Goal: Task Accomplishment & Management: Use online tool/utility

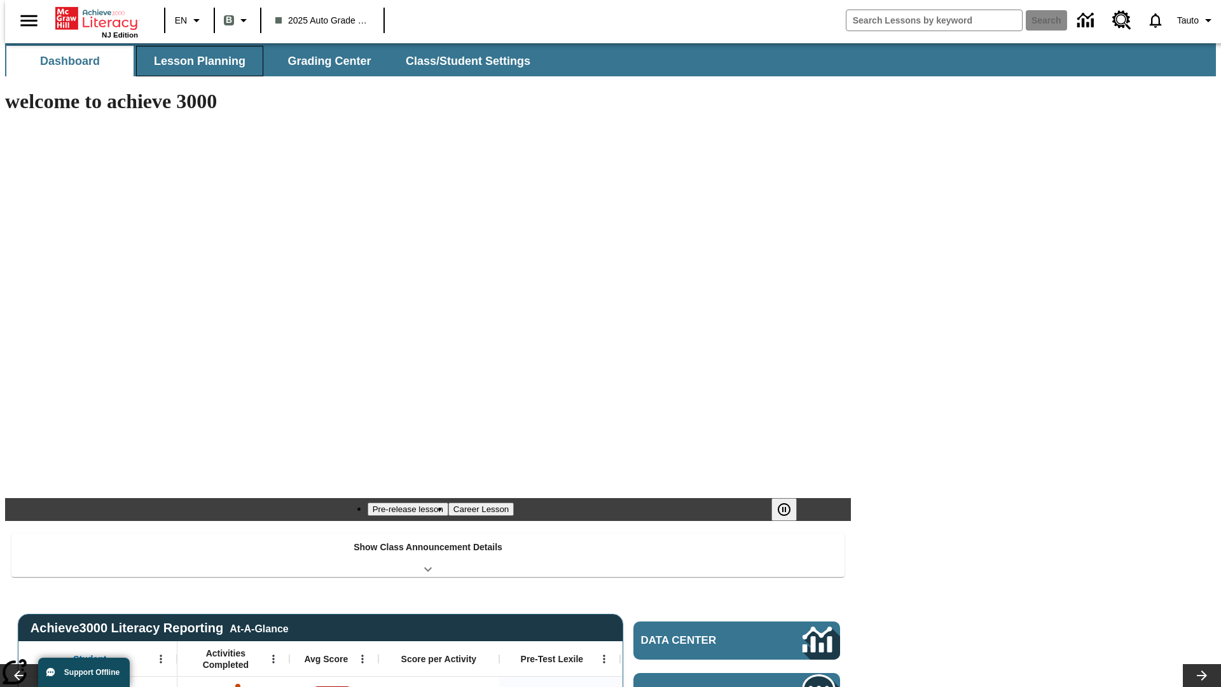
click at [195, 61] on button "Lesson Planning" at bounding box center [199, 61] width 127 height 31
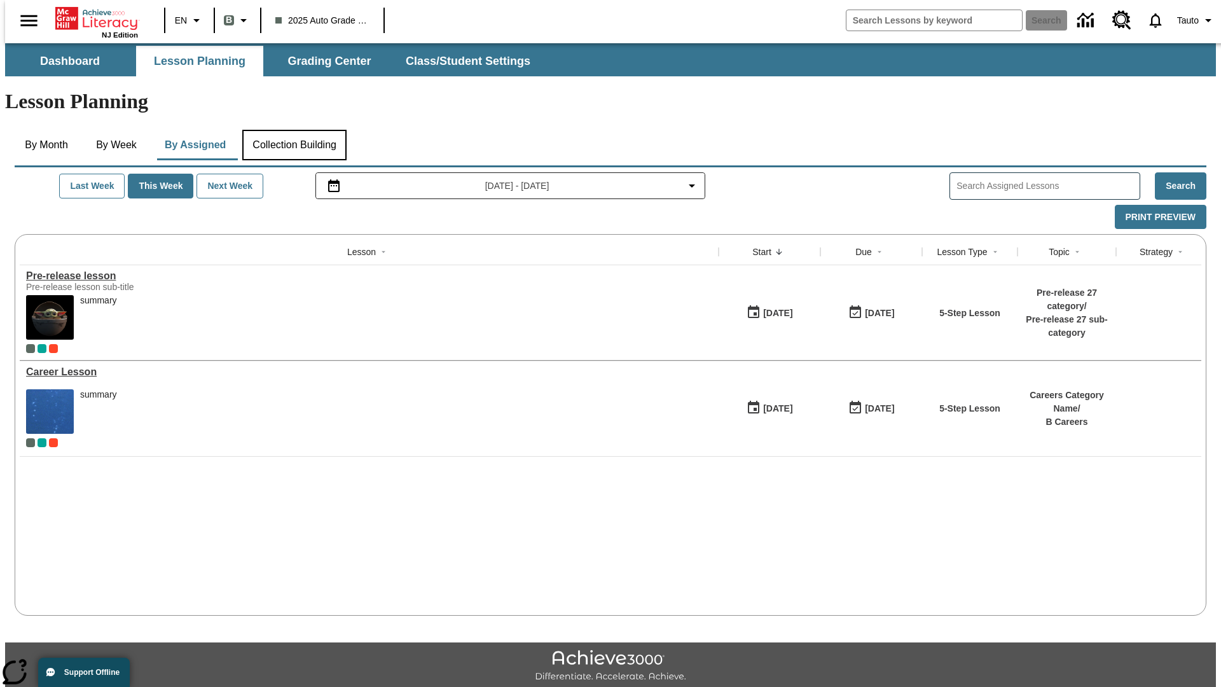
click at [294, 130] on button "Collection Building" at bounding box center [294, 145] width 104 height 31
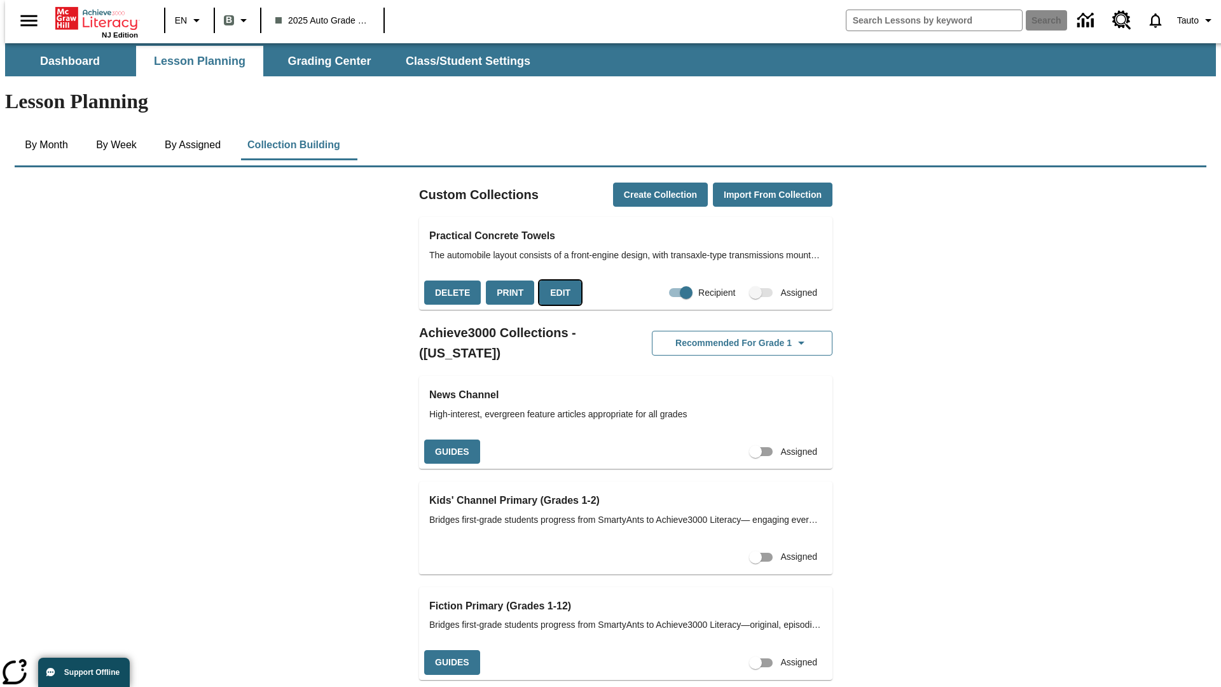
click at [556, 281] on button "Edit" at bounding box center [560, 293] width 42 height 25
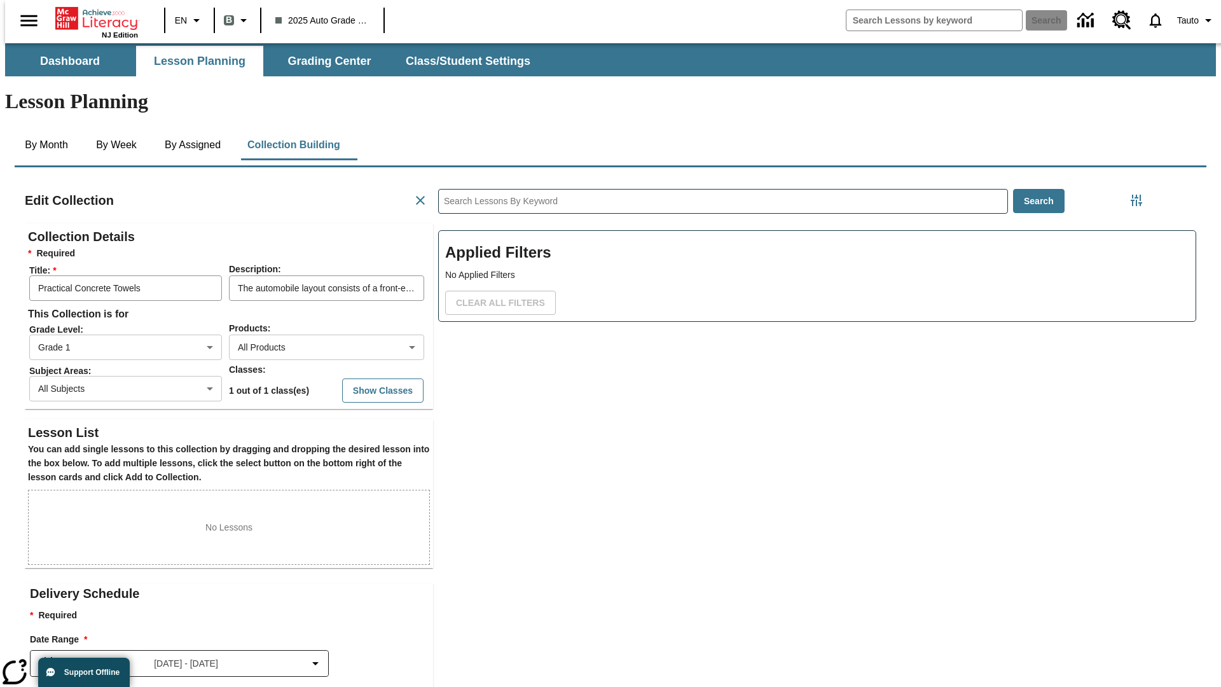
scroll to position [1, 1]
click at [306, 301] on body "Skip to main content NJ Edition EN B 2025 Auto Grade 1 B Search 0 Tauto Dashboa…" at bounding box center [610, 442] width 1211 height 798
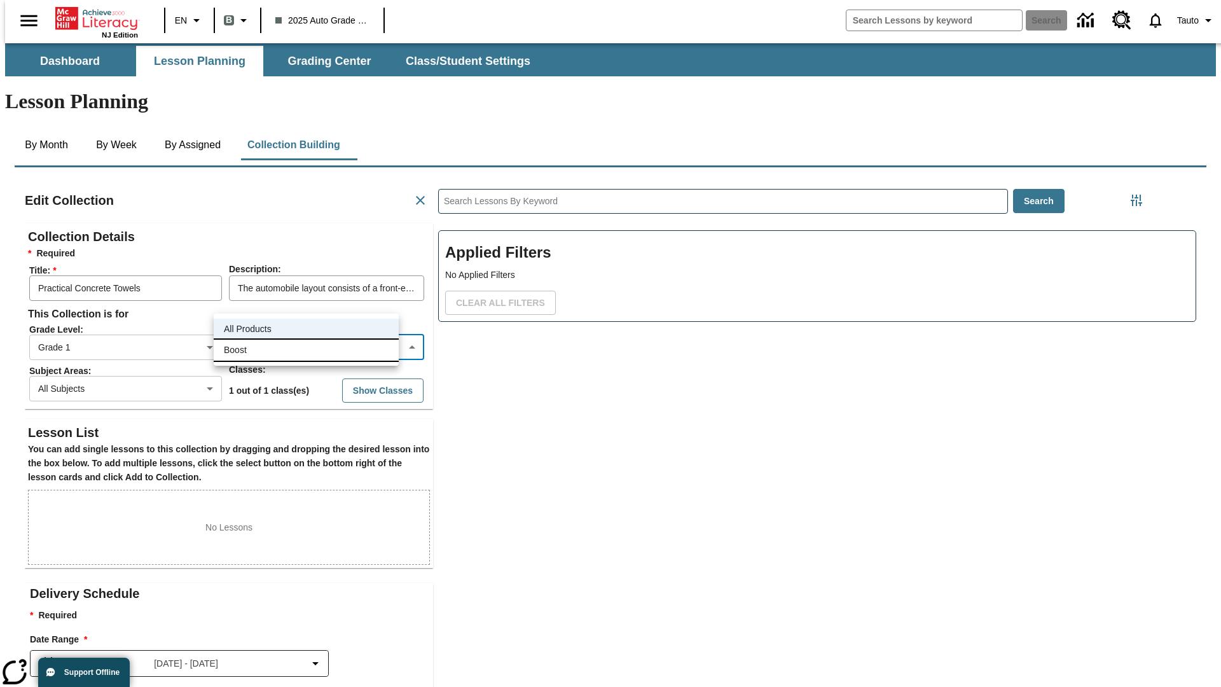
click at [306, 350] on li "Boost" at bounding box center [306, 350] width 185 height 21
type input "12"
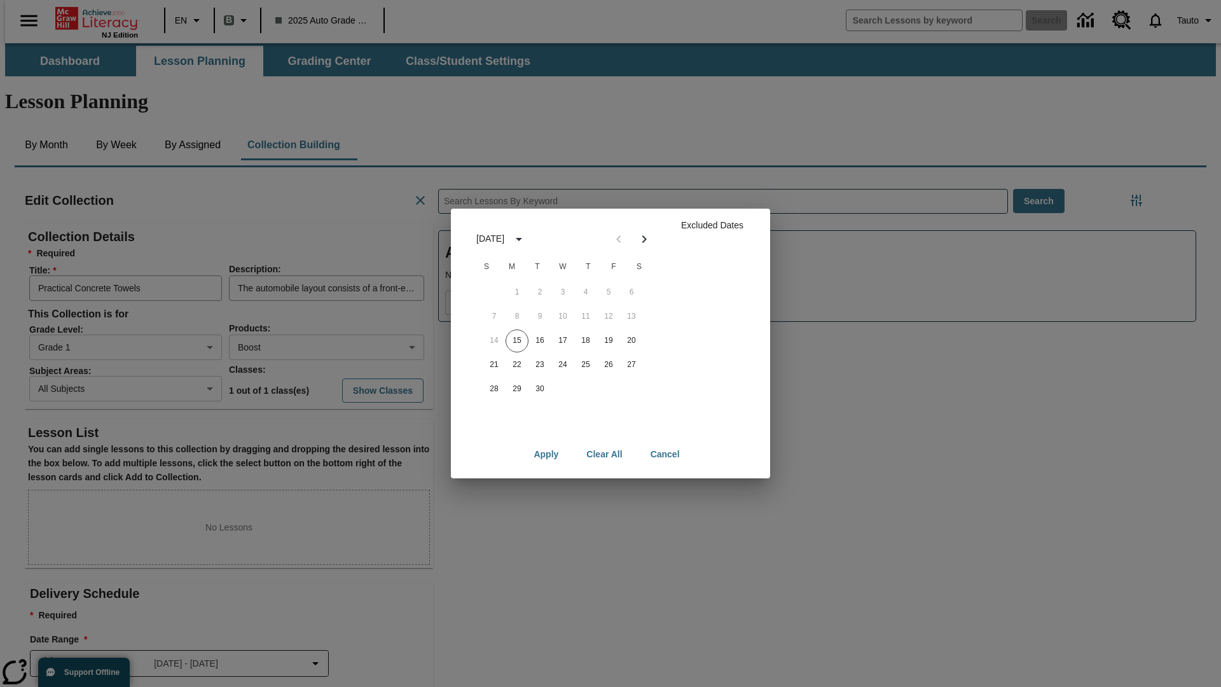
scroll to position [127, 0]
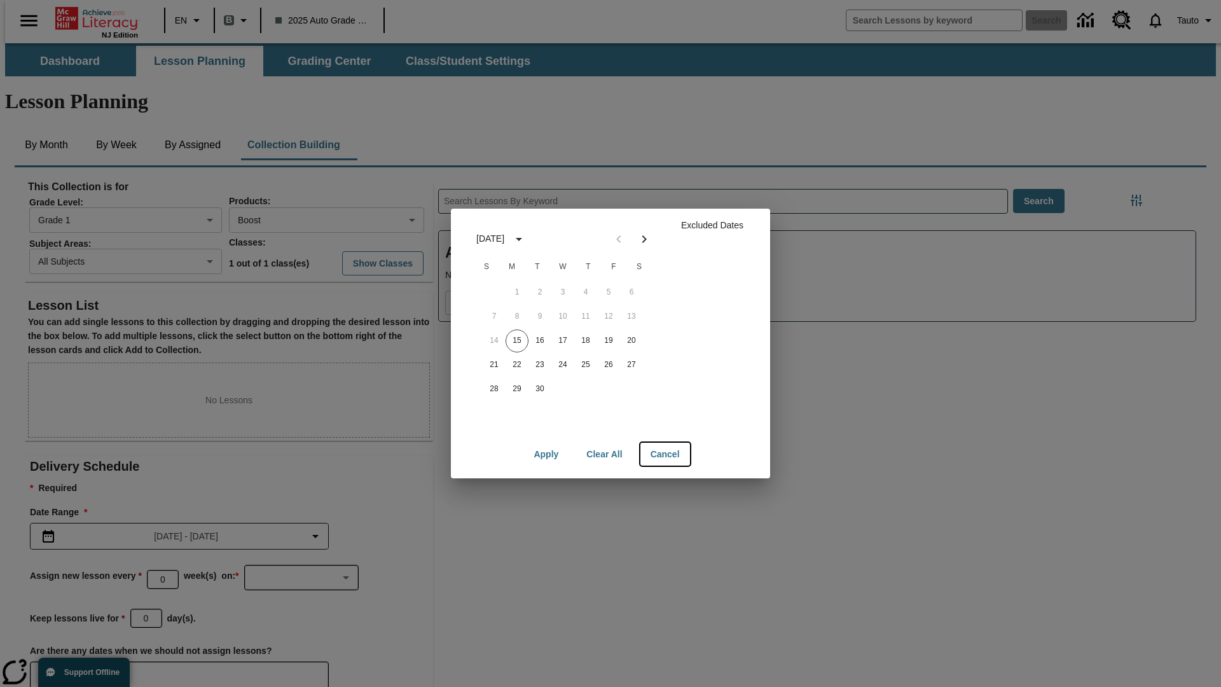
click at [665, 454] on button "Cancel" at bounding box center [666, 455] width 50 height 24
